Goal: Information Seeking & Learning: Learn about a topic

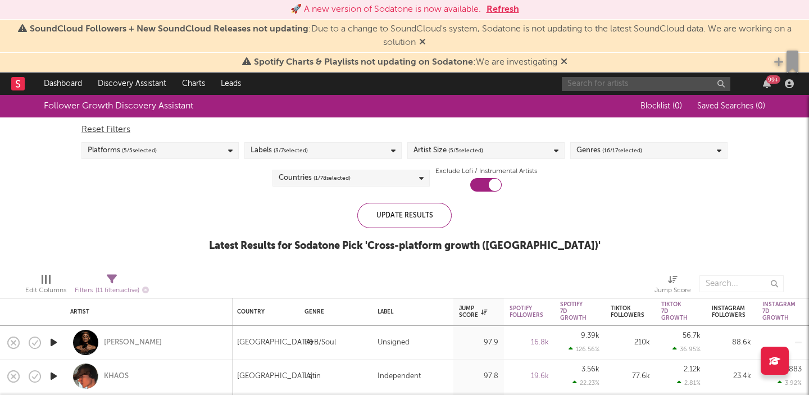
click at [633, 81] on input "text" at bounding box center [646, 84] width 169 height 14
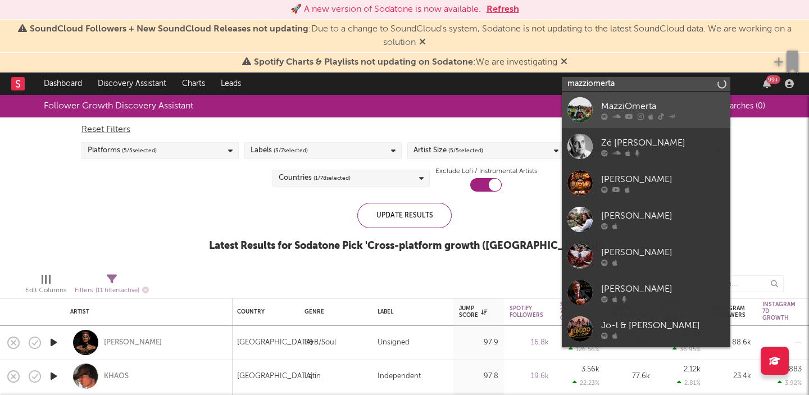
type input "mazziomerta"
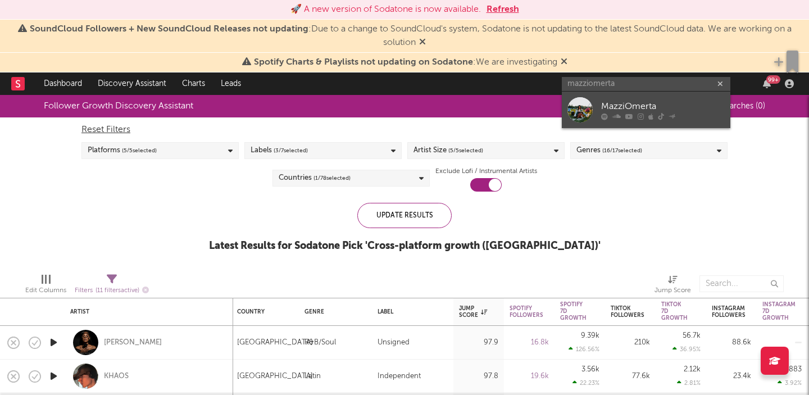
click at [659, 107] on div "MazziOmerta" at bounding box center [663, 105] width 124 height 13
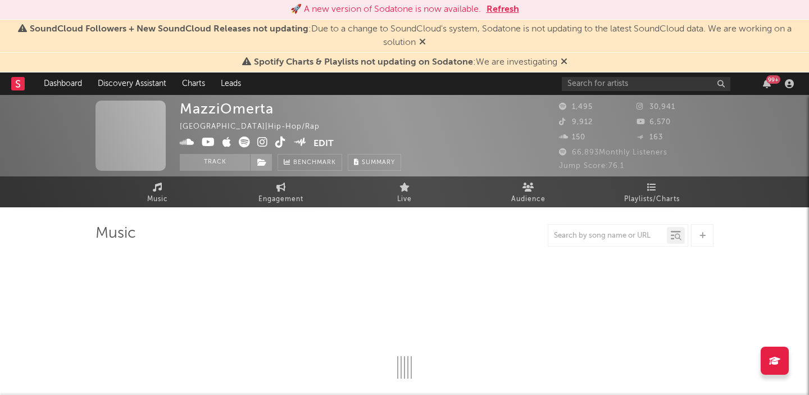
select select "6m"
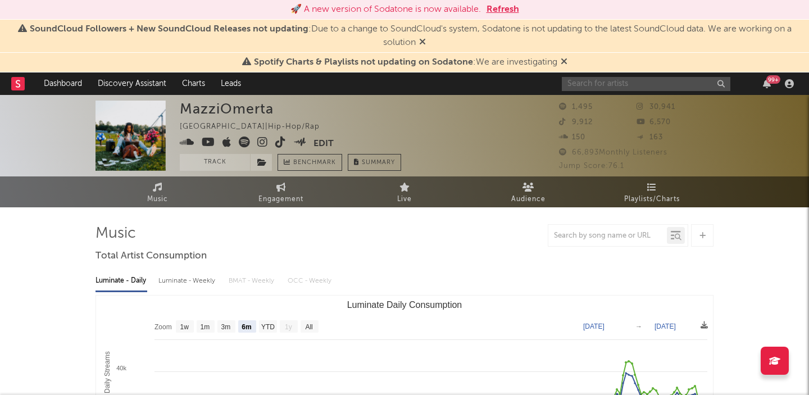
click at [595, 88] on input "text" at bounding box center [646, 84] width 169 height 14
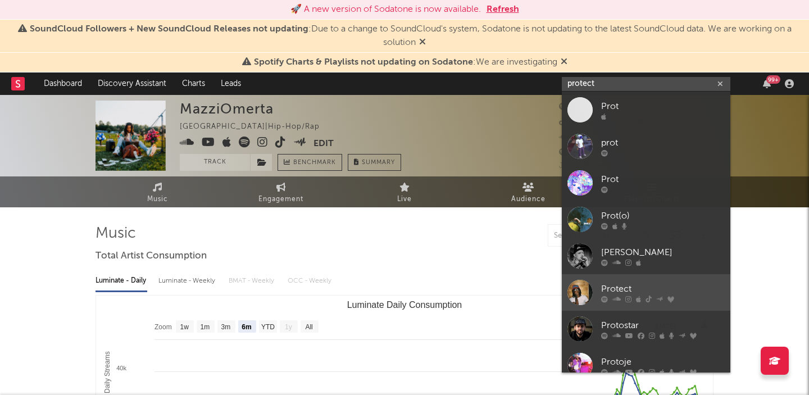
type input "protect"
click at [615, 289] on div "Protect" at bounding box center [663, 288] width 124 height 13
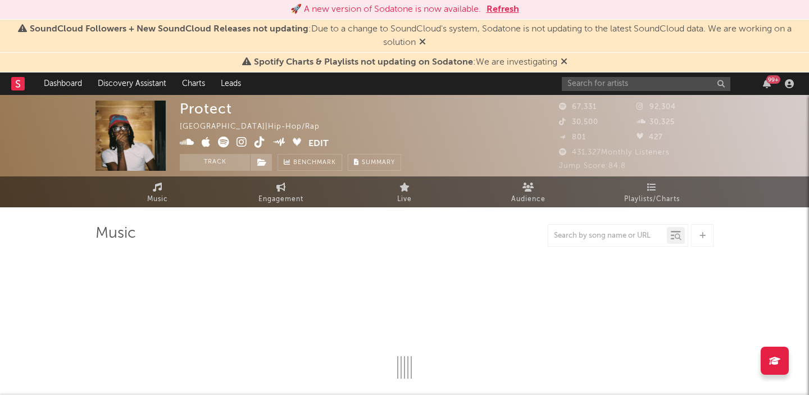
select select "6m"
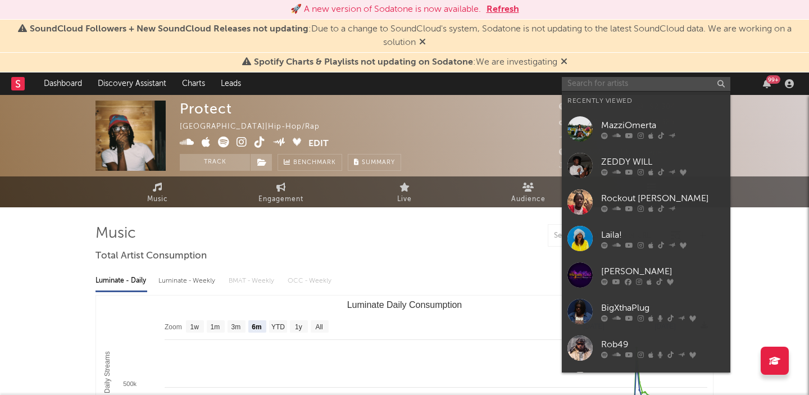
click at [613, 84] on input "text" at bounding box center [646, 84] width 169 height 14
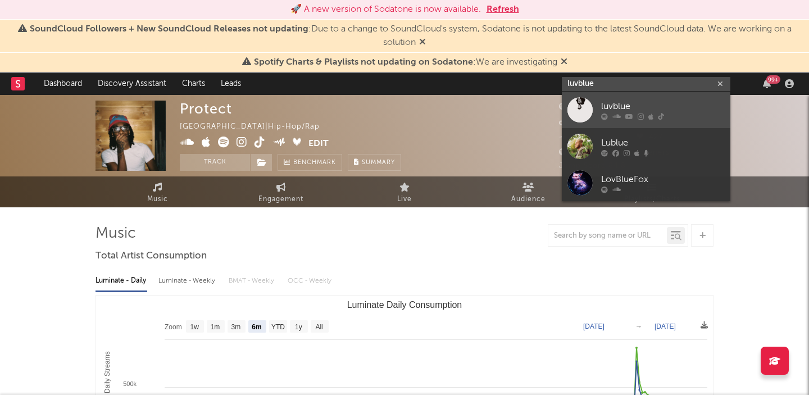
type input "luvblue"
click at [637, 105] on div "luvblue" at bounding box center [663, 105] width 124 height 13
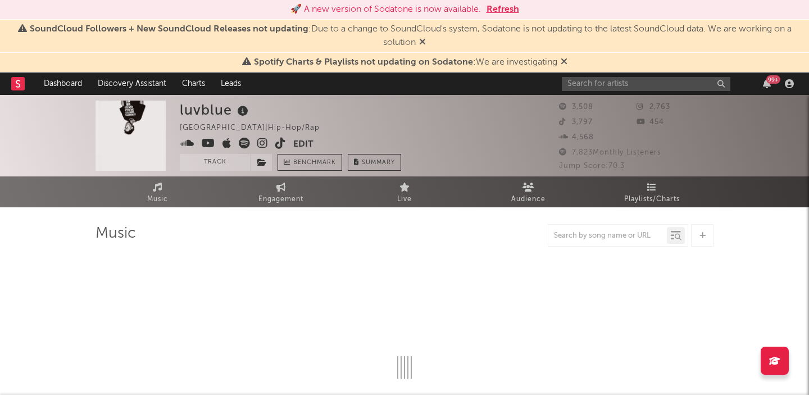
select select "6m"
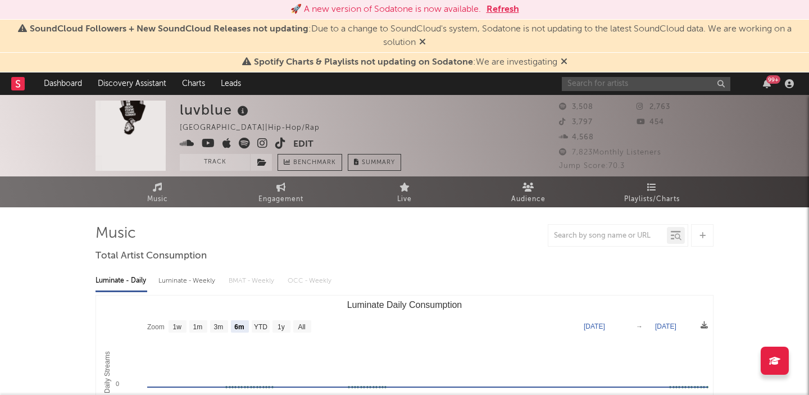
click at [592, 81] on input "text" at bounding box center [646, 84] width 169 height 14
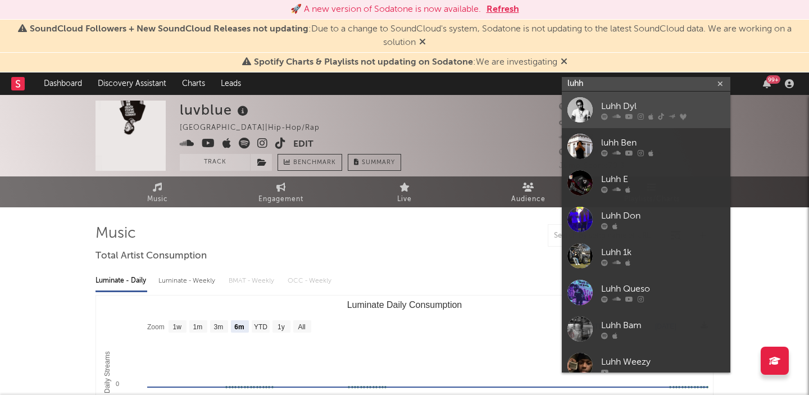
type input "luhh"
click at [631, 108] on div "Luhh Dyl" at bounding box center [663, 105] width 124 height 13
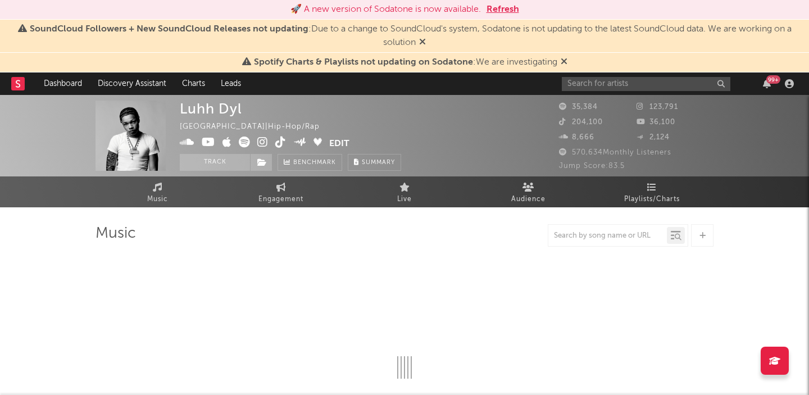
select select "6m"
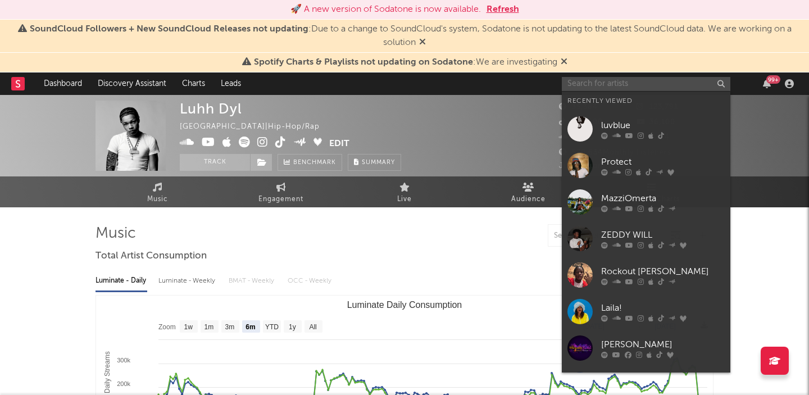
click at [629, 81] on input "text" at bounding box center [646, 84] width 169 height 14
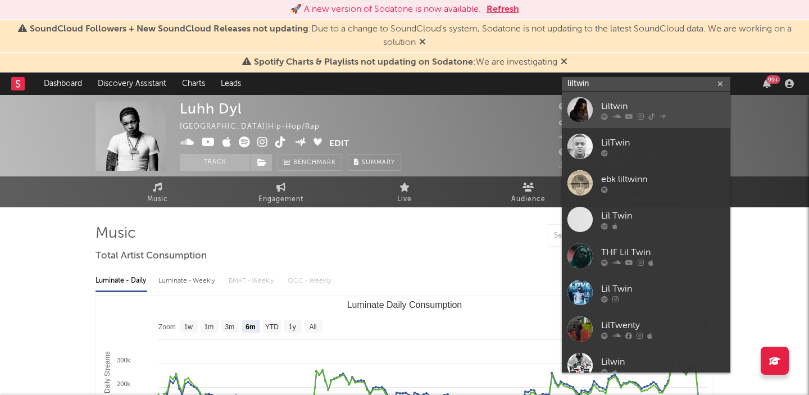
type input "liltwin"
click at [633, 106] on div "Liltwin" at bounding box center [663, 105] width 124 height 13
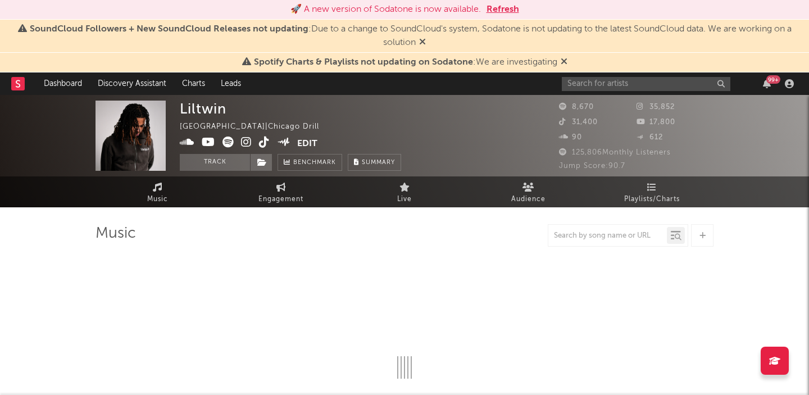
select select "6m"
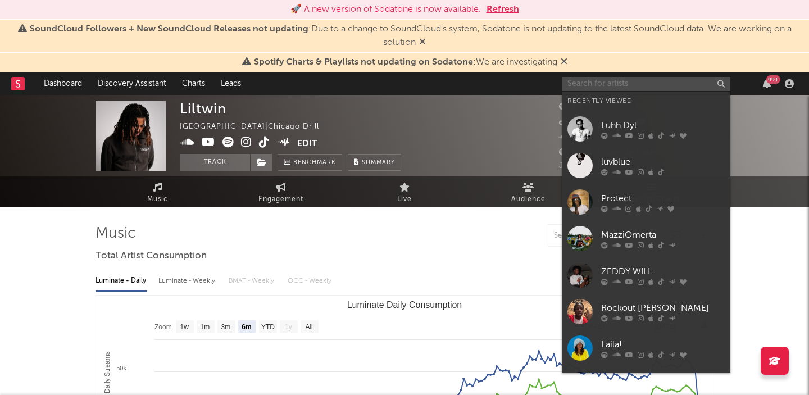
click at [589, 80] on input "text" at bounding box center [646, 84] width 169 height 14
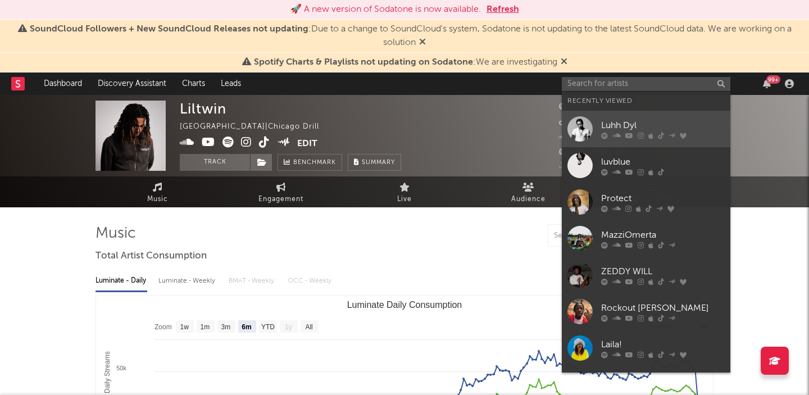
click at [654, 118] on link "Luhh Dyl" at bounding box center [646, 129] width 169 height 37
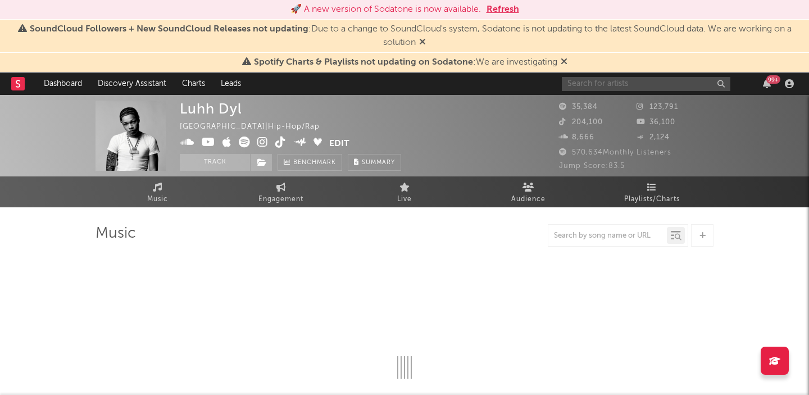
click at [616, 80] on input "text" at bounding box center [646, 84] width 169 height 14
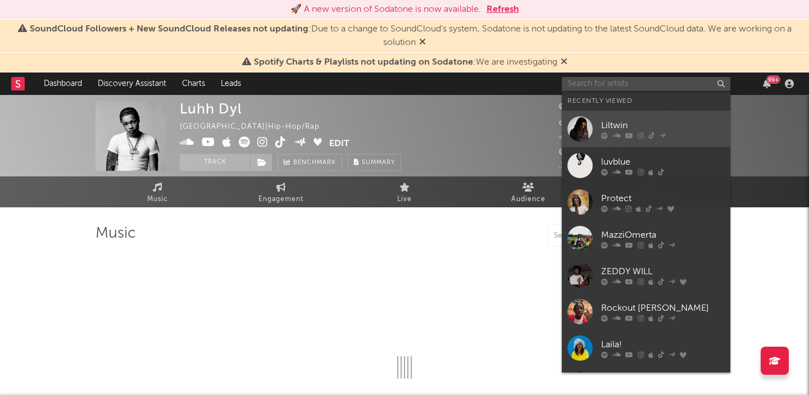
select select "6m"
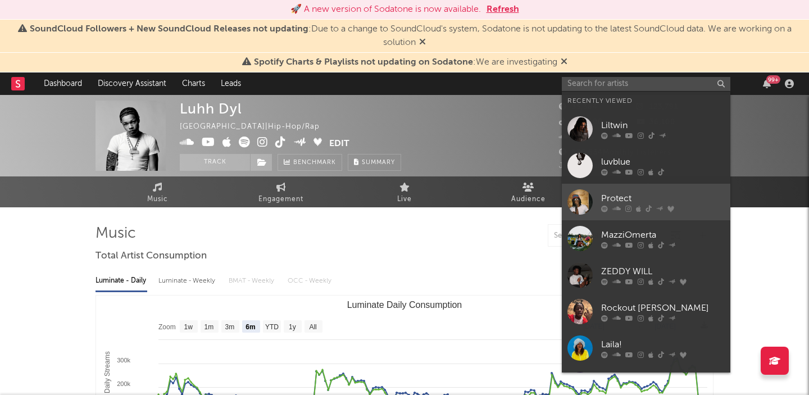
click at [618, 196] on div "Protect" at bounding box center [663, 198] width 124 height 13
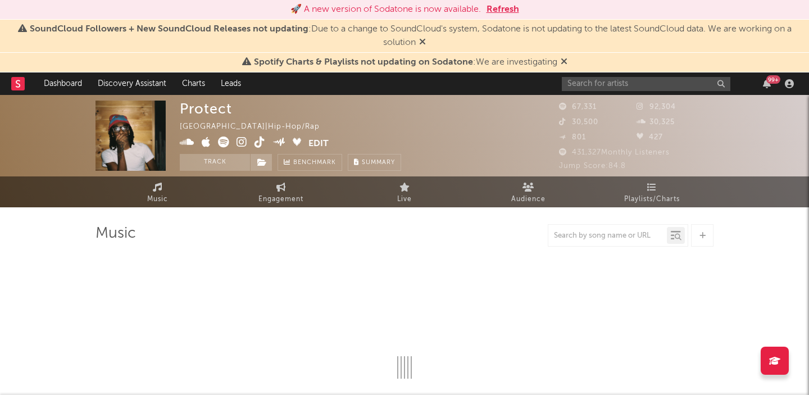
select select "6m"
